Goal: Task Accomplishment & Management: Manage account settings

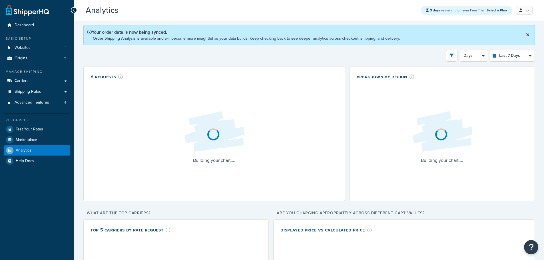
select select "last_7_days"
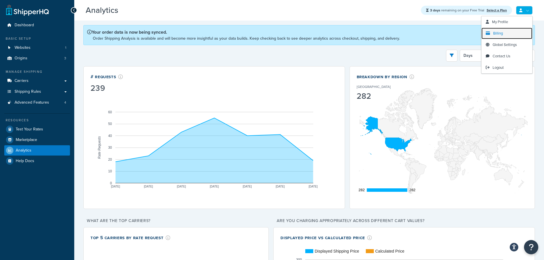
click at [510, 33] on link "Billing" at bounding box center [506, 33] width 51 height 11
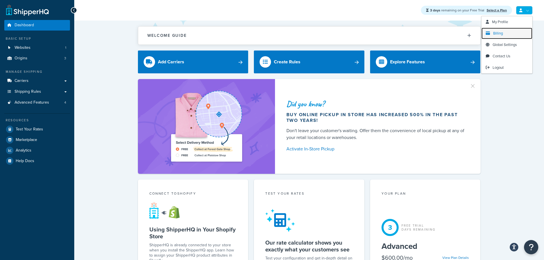
click at [509, 31] on link "Billing" at bounding box center [506, 33] width 51 height 11
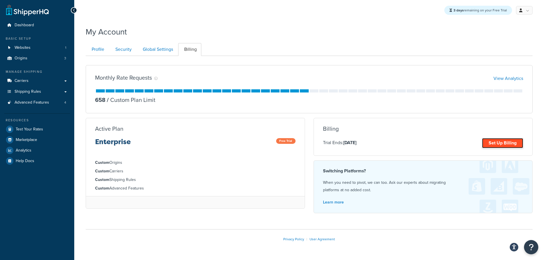
click at [493, 140] on link "Set Up Billing" at bounding box center [502, 143] width 41 height 10
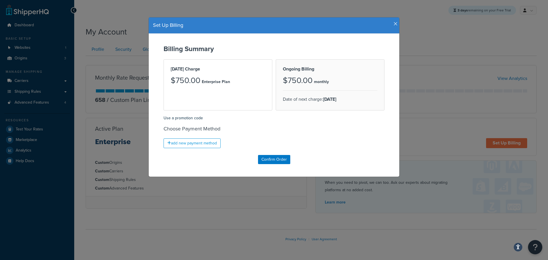
click at [346, 9] on div "Set Up Billing Billing Summary Today's Charge $750.00 Enterprise Plan Ongoing B…" at bounding box center [274, 97] width 257 height 177
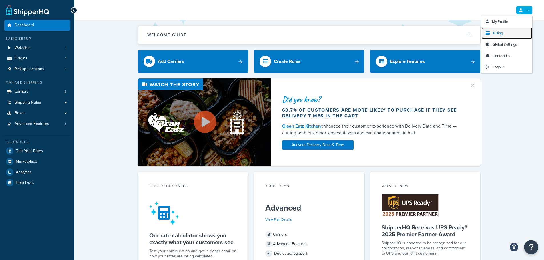
click at [505, 32] on link "Billing" at bounding box center [506, 32] width 51 height 11
